Goal: Transaction & Acquisition: Purchase product/service

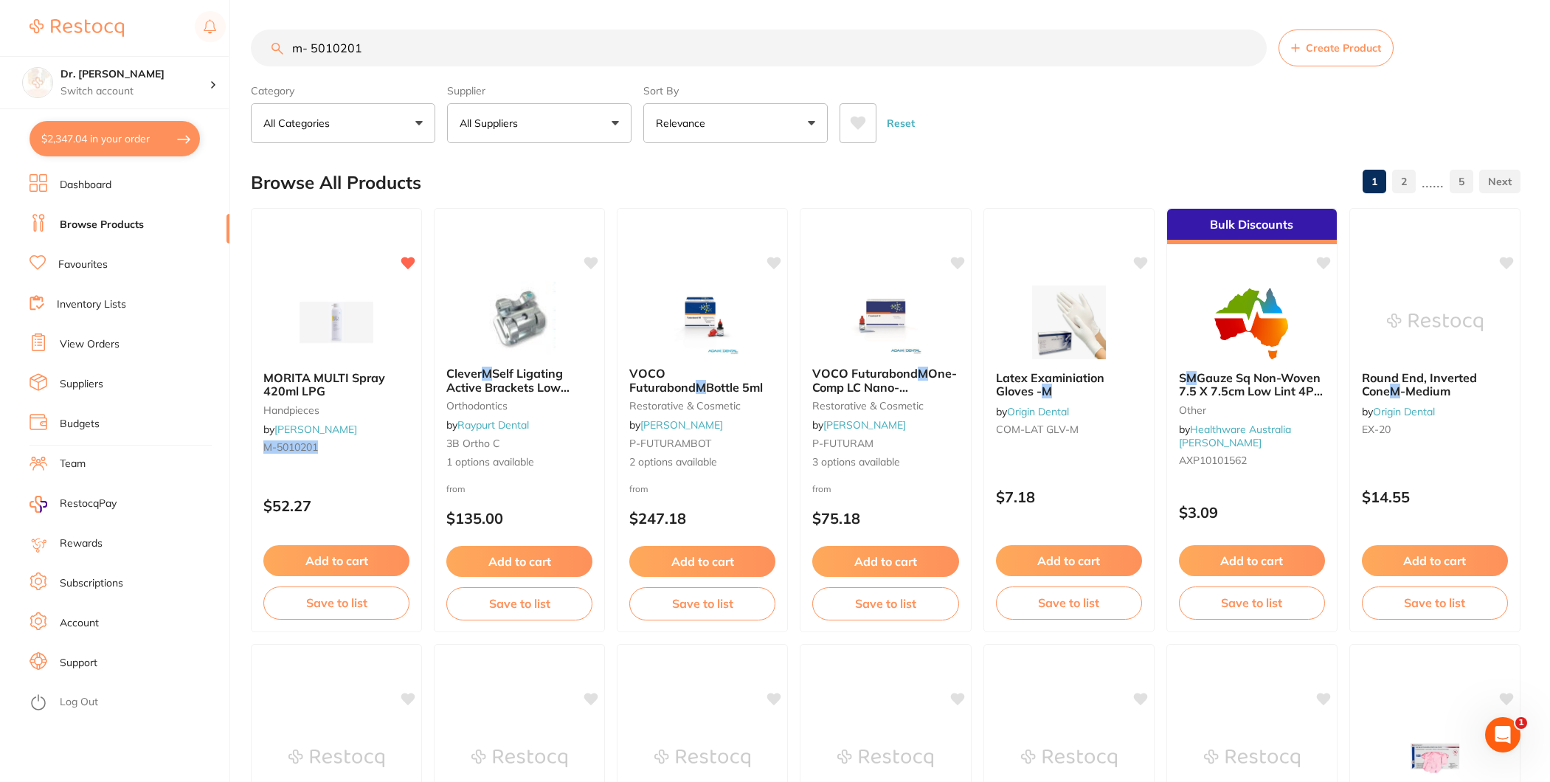
click at [90, 267] on link "Favourites" at bounding box center [82, 264] width 49 height 15
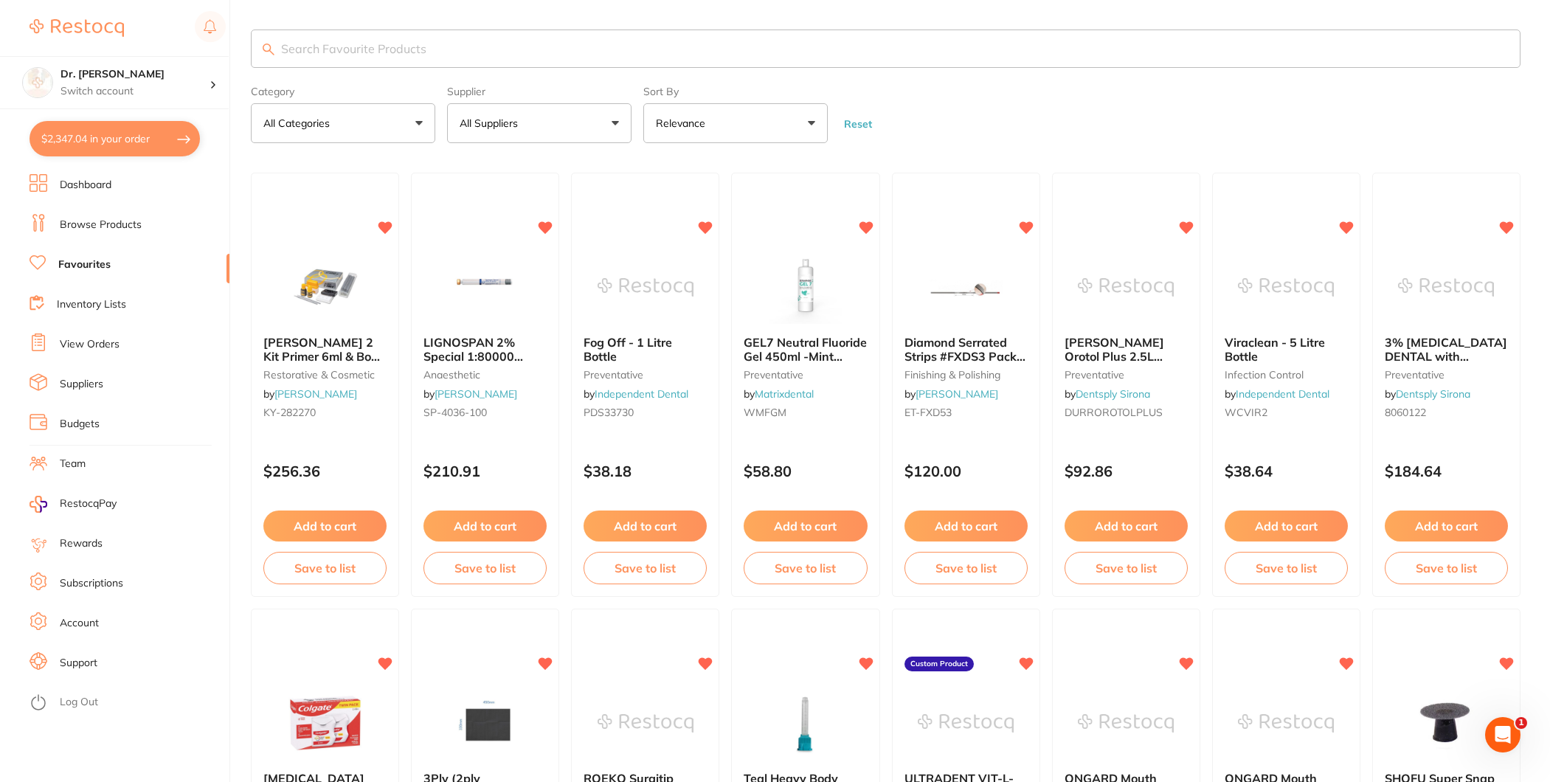
click at [460, 40] on input "search" at bounding box center [886, 49] width 1270 height 38
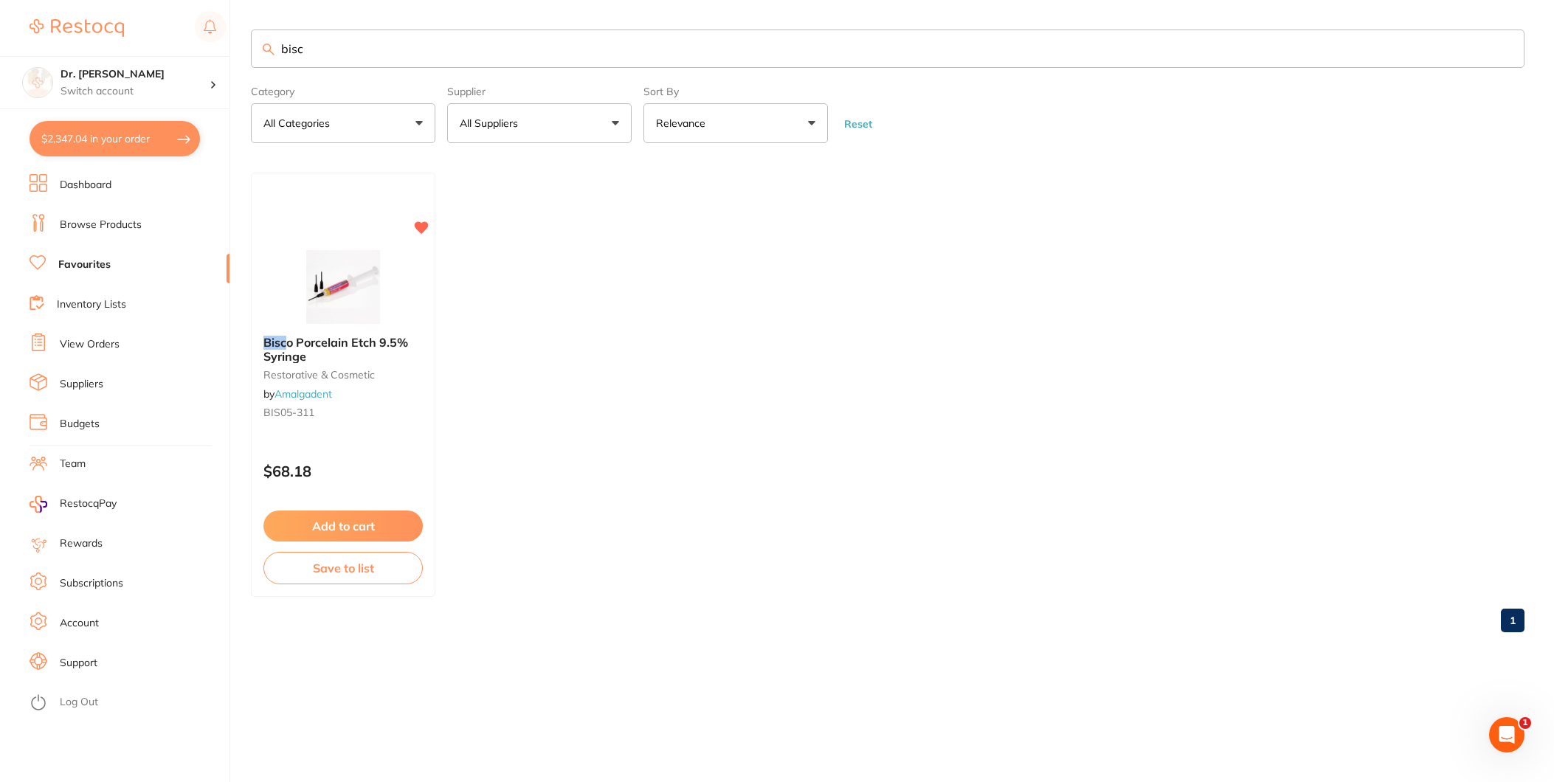
drag, startPoint x: 355, startPoint y: 49, endPoint x: 129, endPoint y: 49, distance: 225.8
click at [128, 49] on div "$2,347.04 Dr. [PERSON_NAME] Switch account Dr. [PERSON_NAME] $2,347.04 in your …" at bounding box center [777, 391] width 1554 height 782
type input "silane"
click at [328, 410] on small "BIS07-404" at bounding box center [343, 413] width 161 height 12
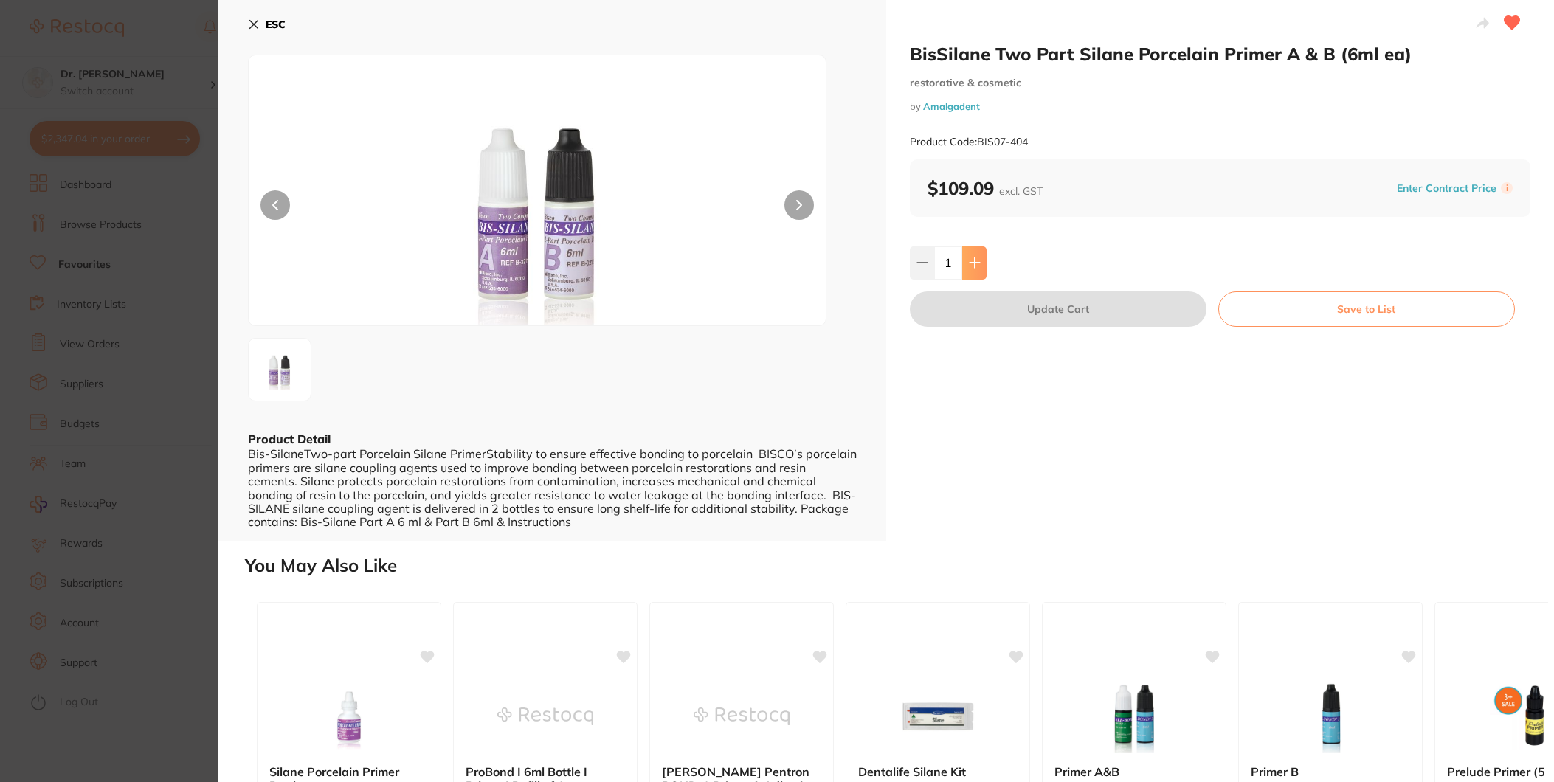
click at [974, 270] on button at bounding box center [974, 262] width 24 height 32
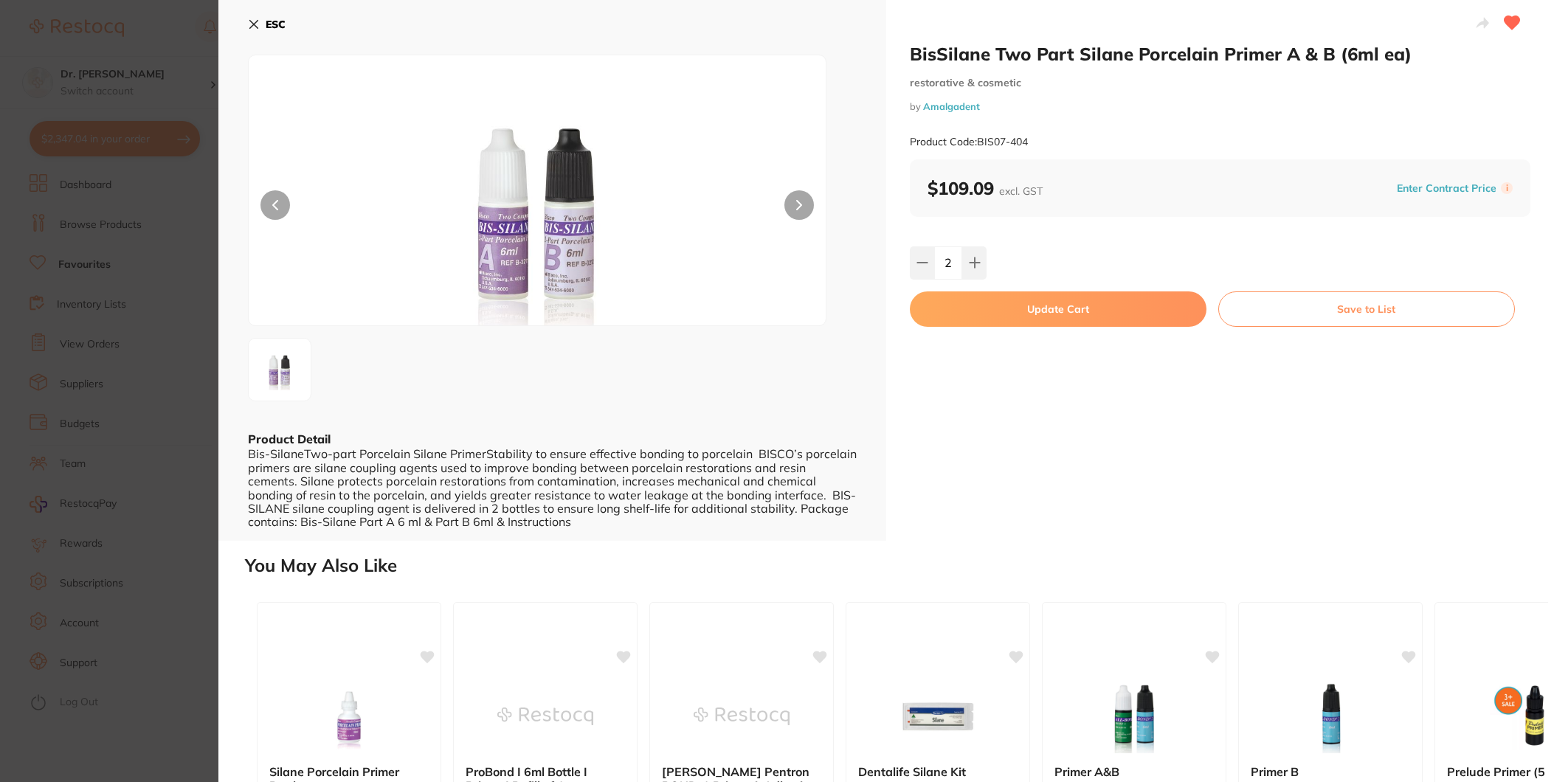
drag, startPoint x: 920, startPoint y: 269, endPoint x: 950, endPoint y: 277, distance: 31.3
click at [920, 269] on button at bounding box center [922, 262] width 24 height 32
type input "1"
click at [1052, 309] on button "Update Cart" at bounding box center [1058, 308] width 297 height 35
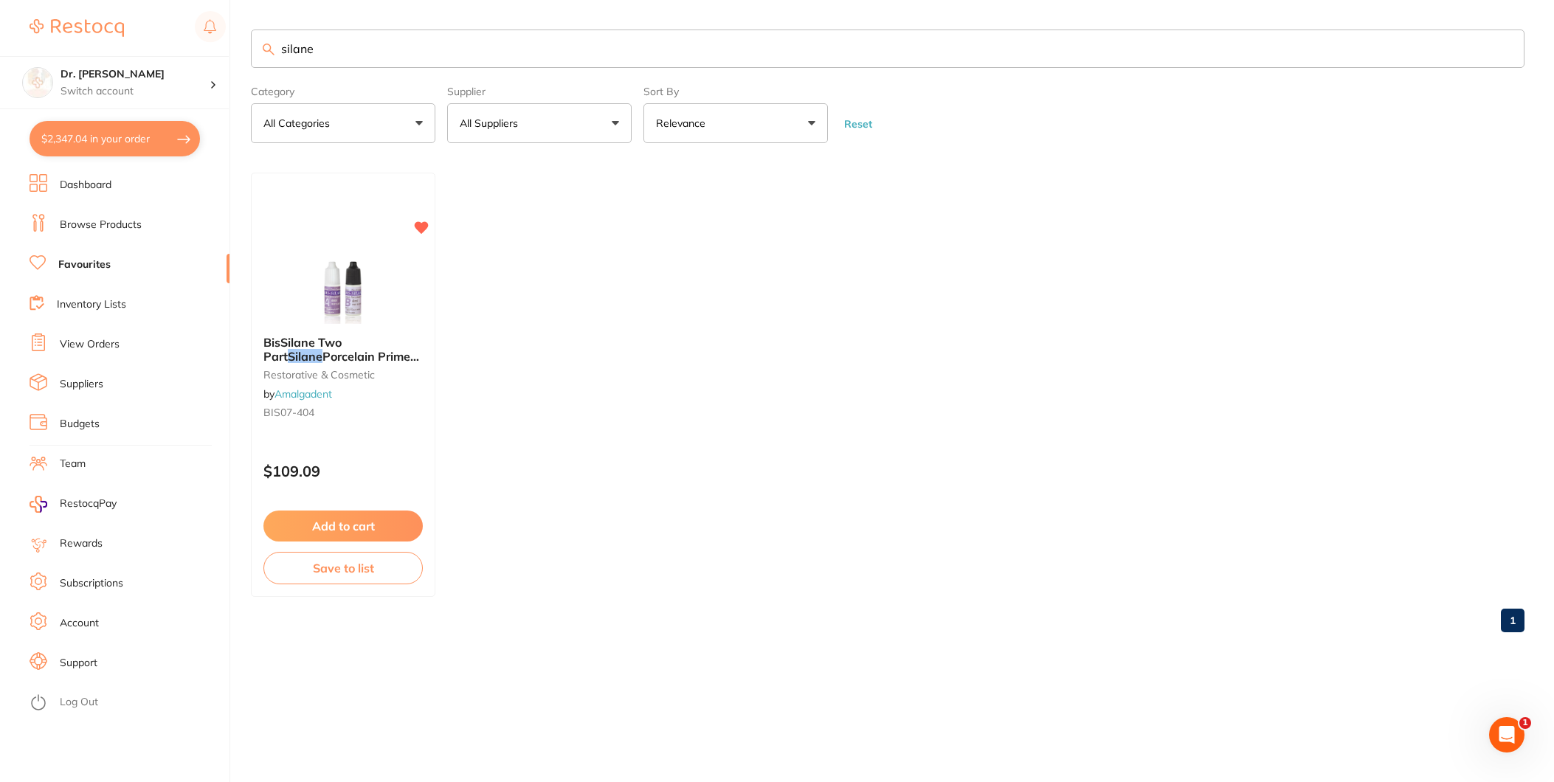
click at [69, 181] on link "Dashboard" at bounding box center [86, 185] width 52 height 15
